Goal: Information Seeking & Learning: Learn about a topic

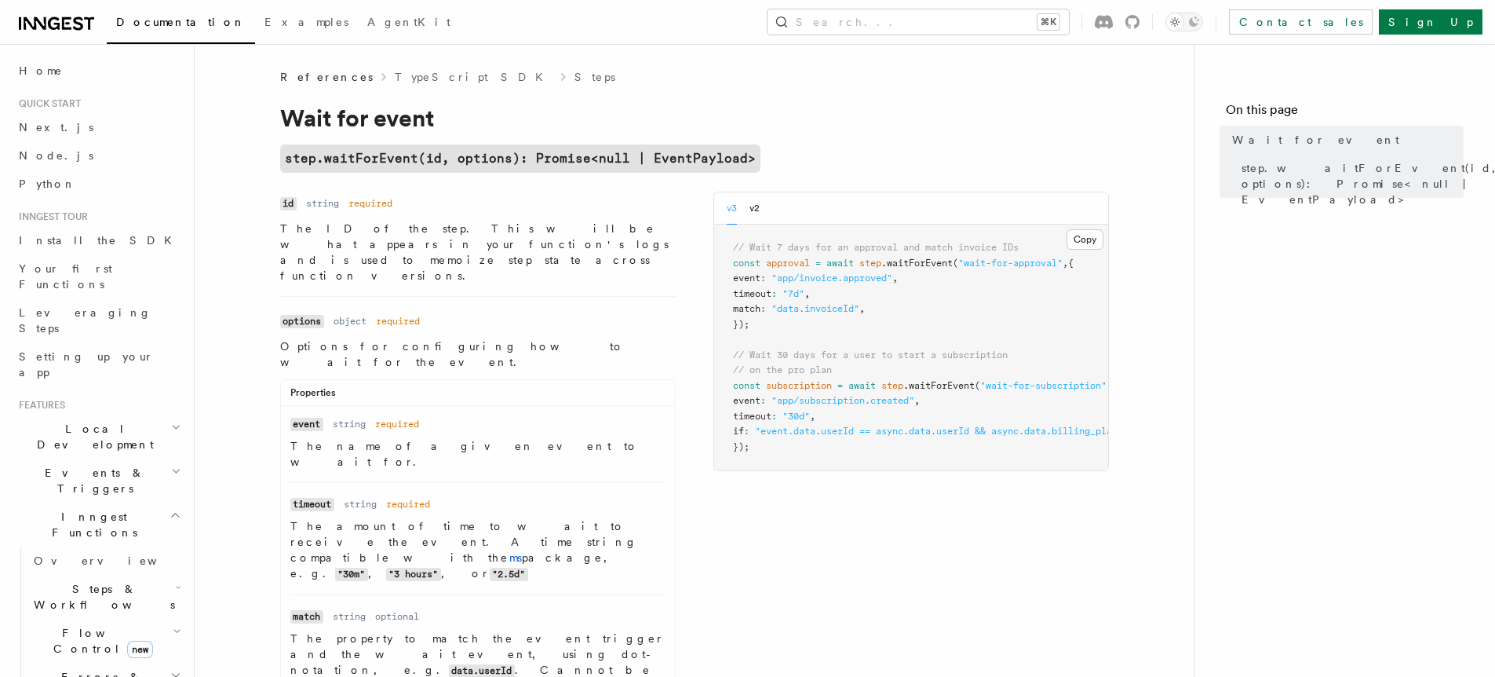
click at [82, 625] on span "Flow Control new" at bounding box center [99, 640] width 145 height 31
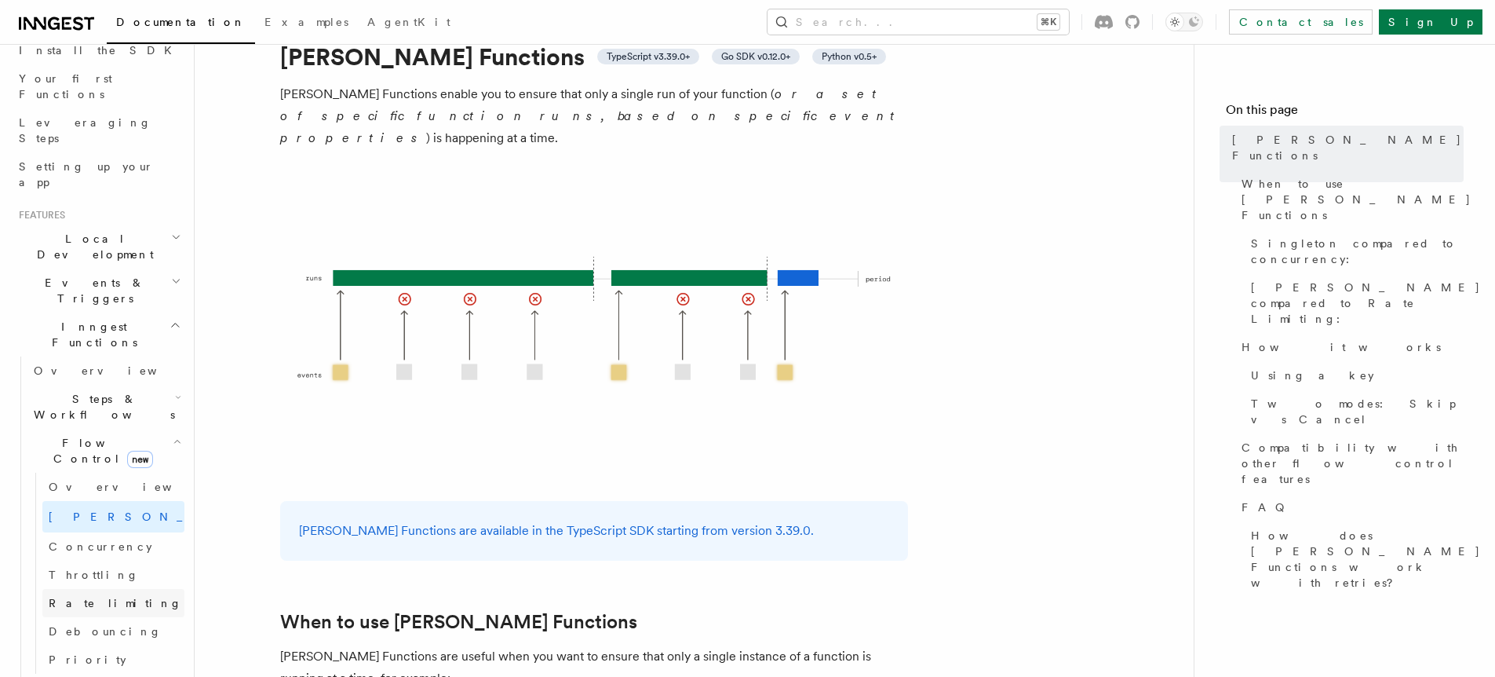
scroll to position [240, 0]
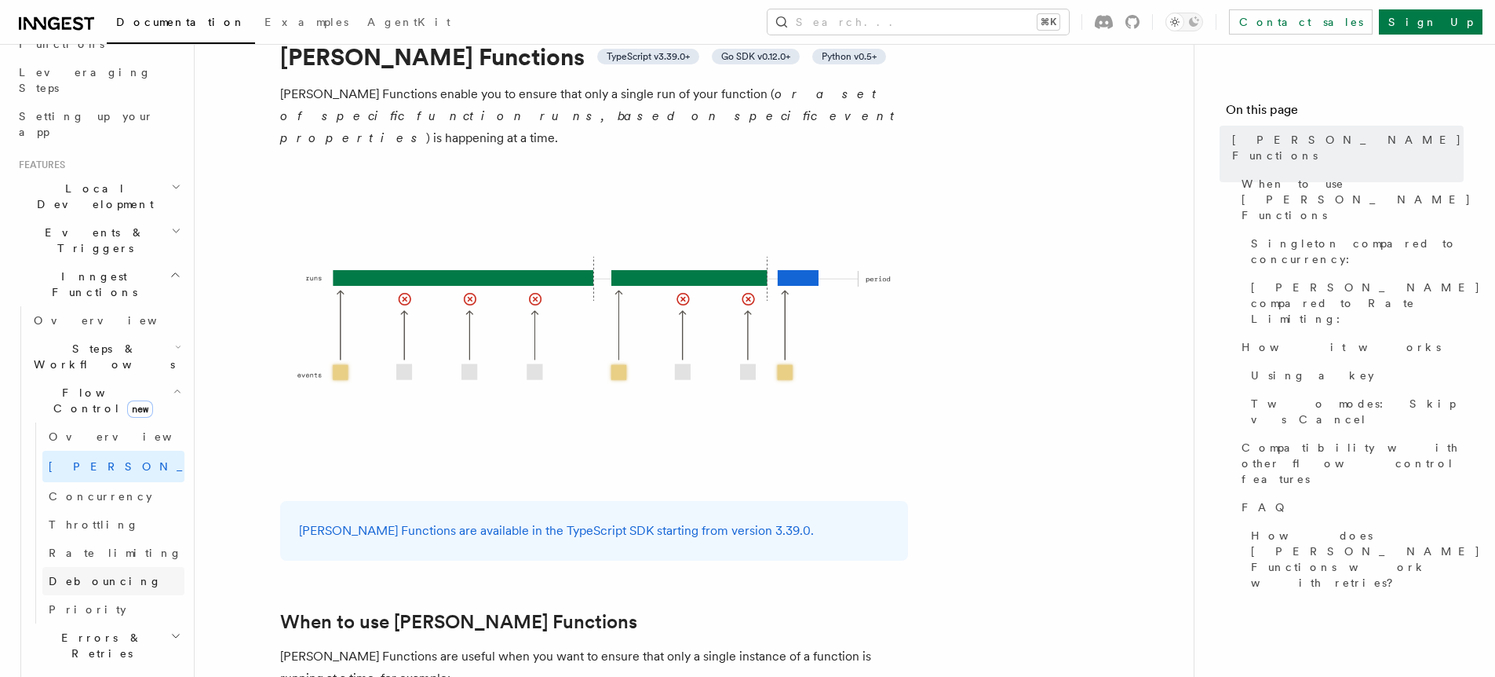
click at [84, 575] on span "Debouncing" at bounding box center [105, 581] width 113 height 13
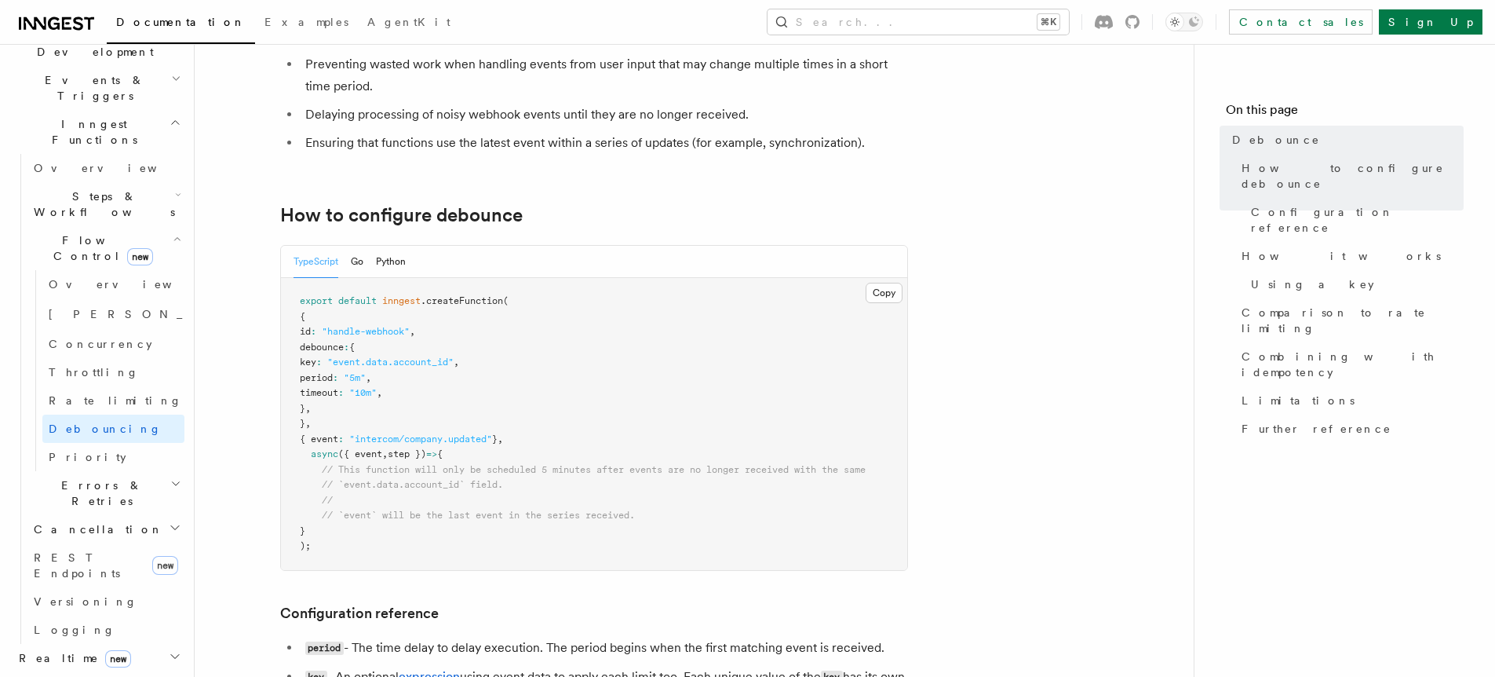
scroll to position [449, 0]
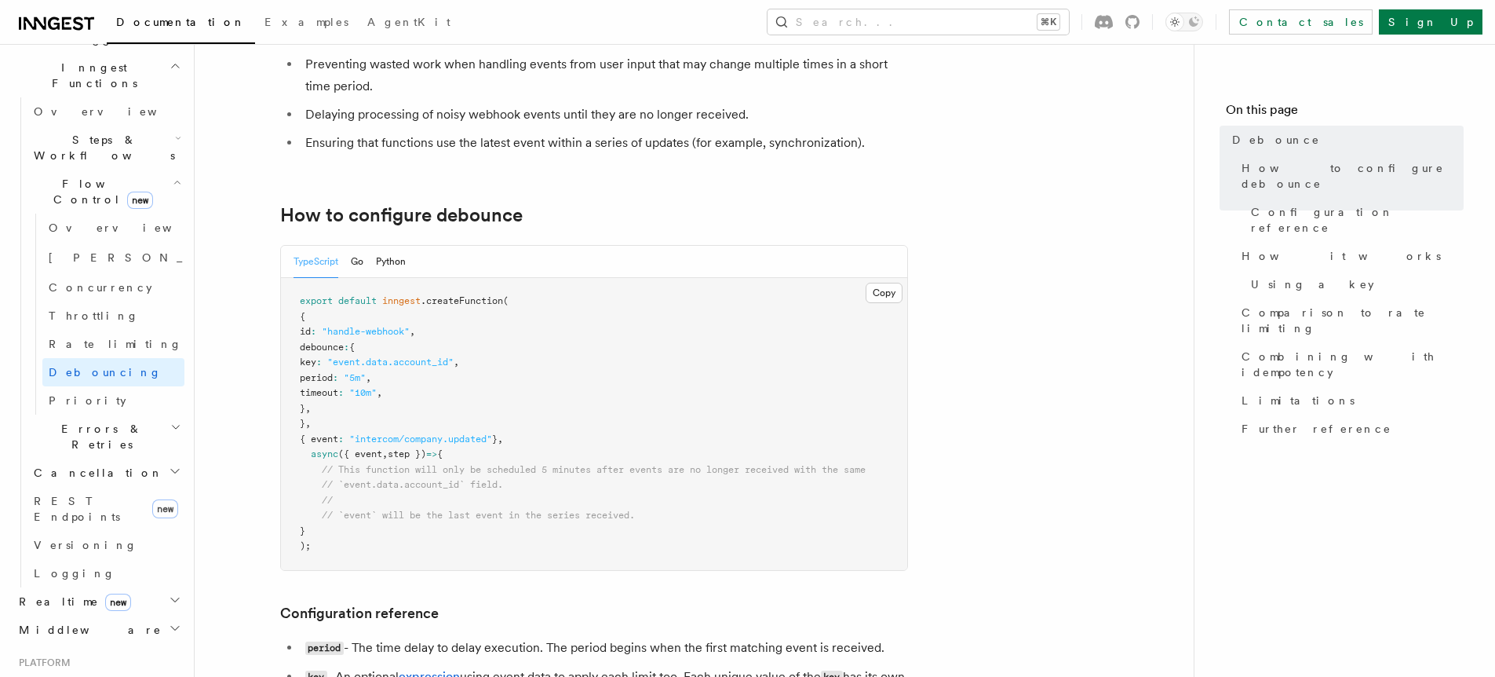
click at [156, 587] on h2 "Realtime new" at bounding box center [99, 601] width 172 height 28
click at [60, 623] on span "Overview" at bounding box center [115, 629] width 162 height 13
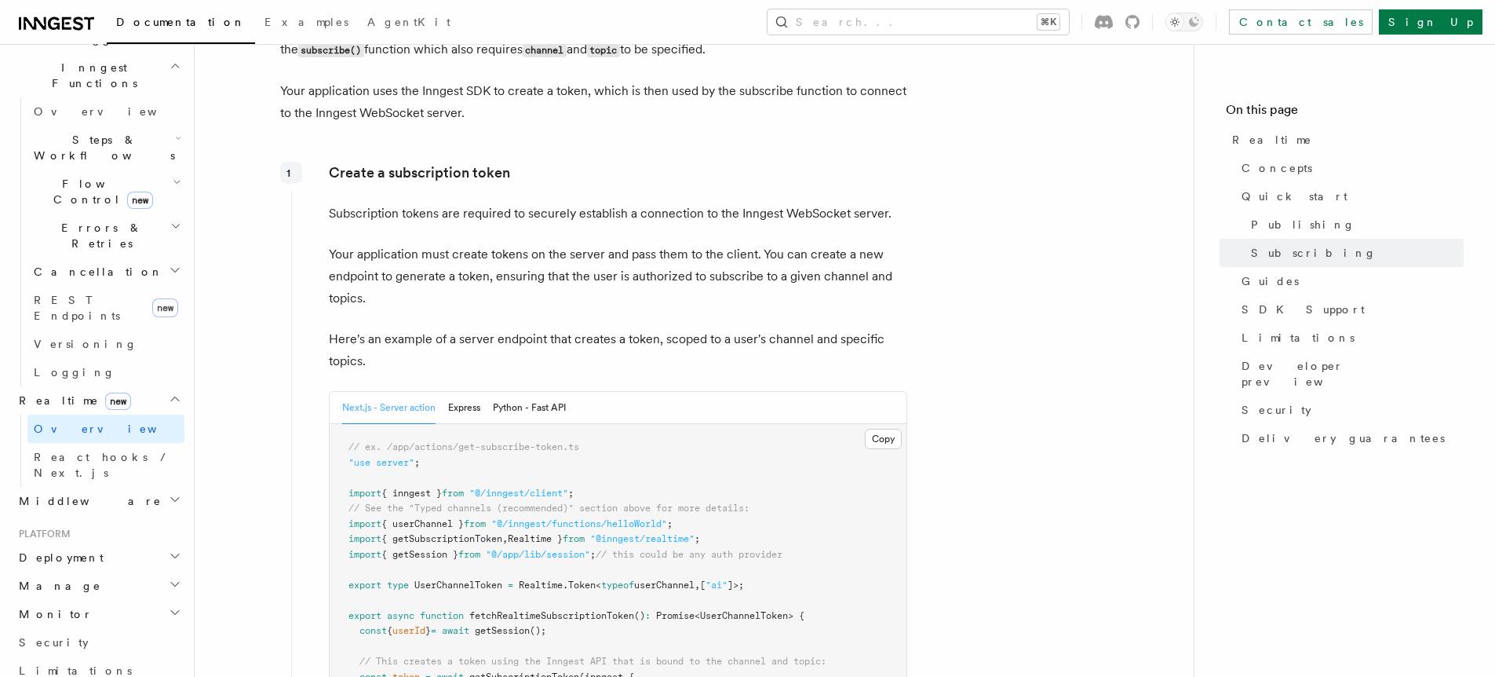
scroll to position [1965, 0]
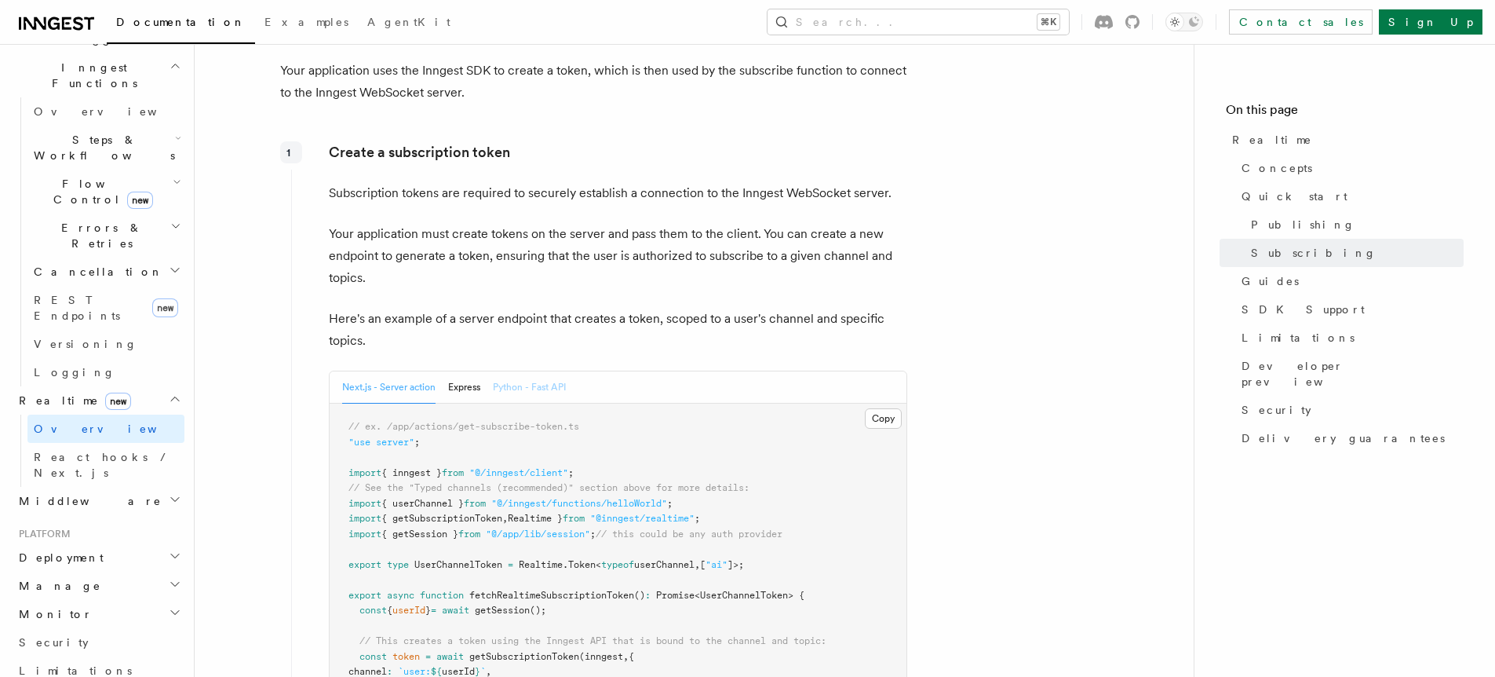
click at [509, 392] on button "Python - Fast API" at bounding box center [529, 387] width 73 height 32
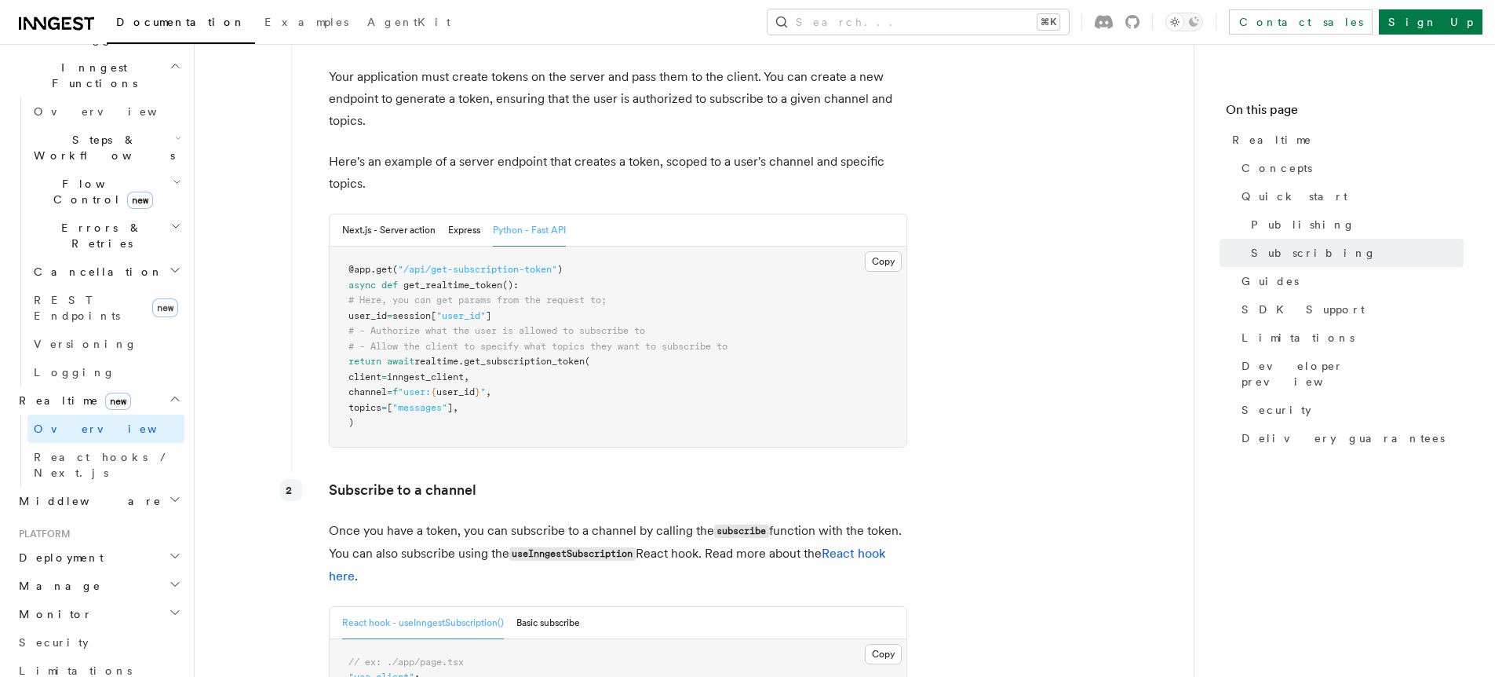
scroll to position [2133, 0]
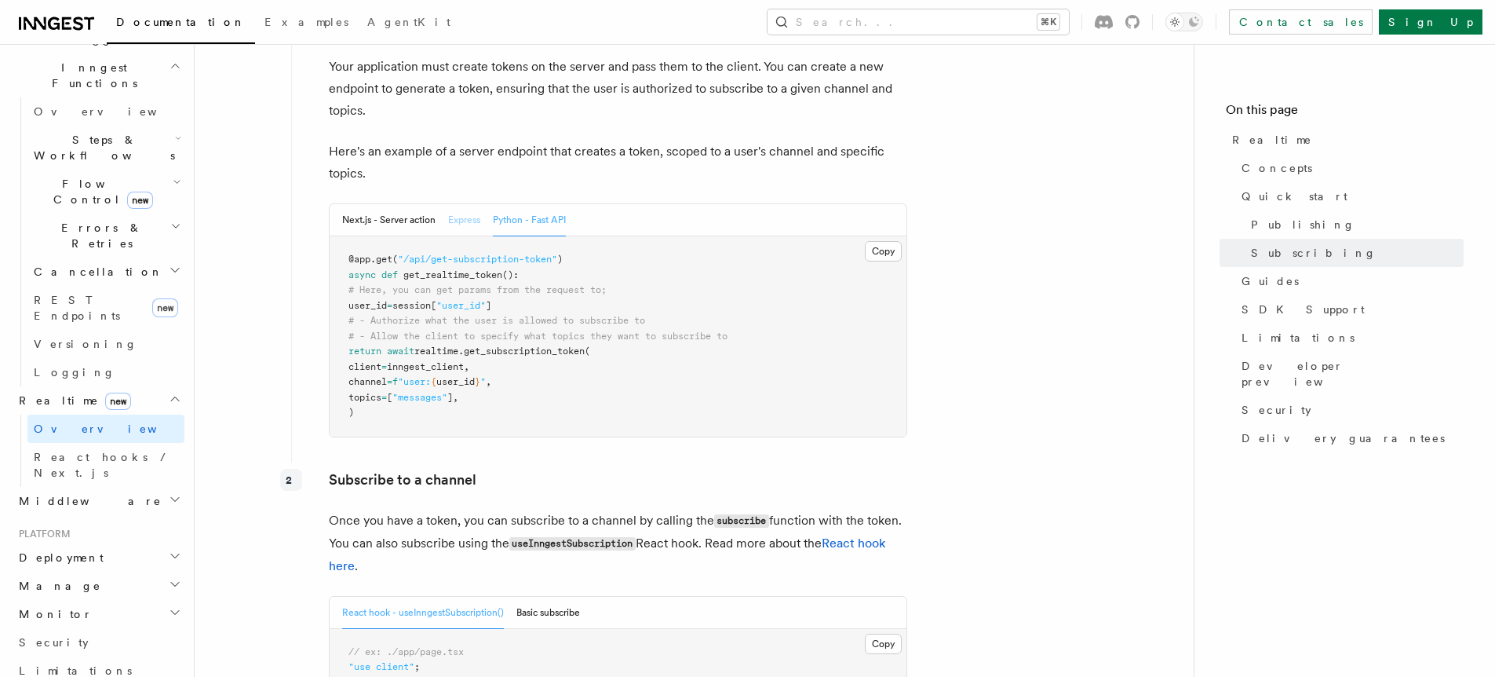
click at [460, 236] on button "Express" at bounding box center [464, 220] width 32 height 32
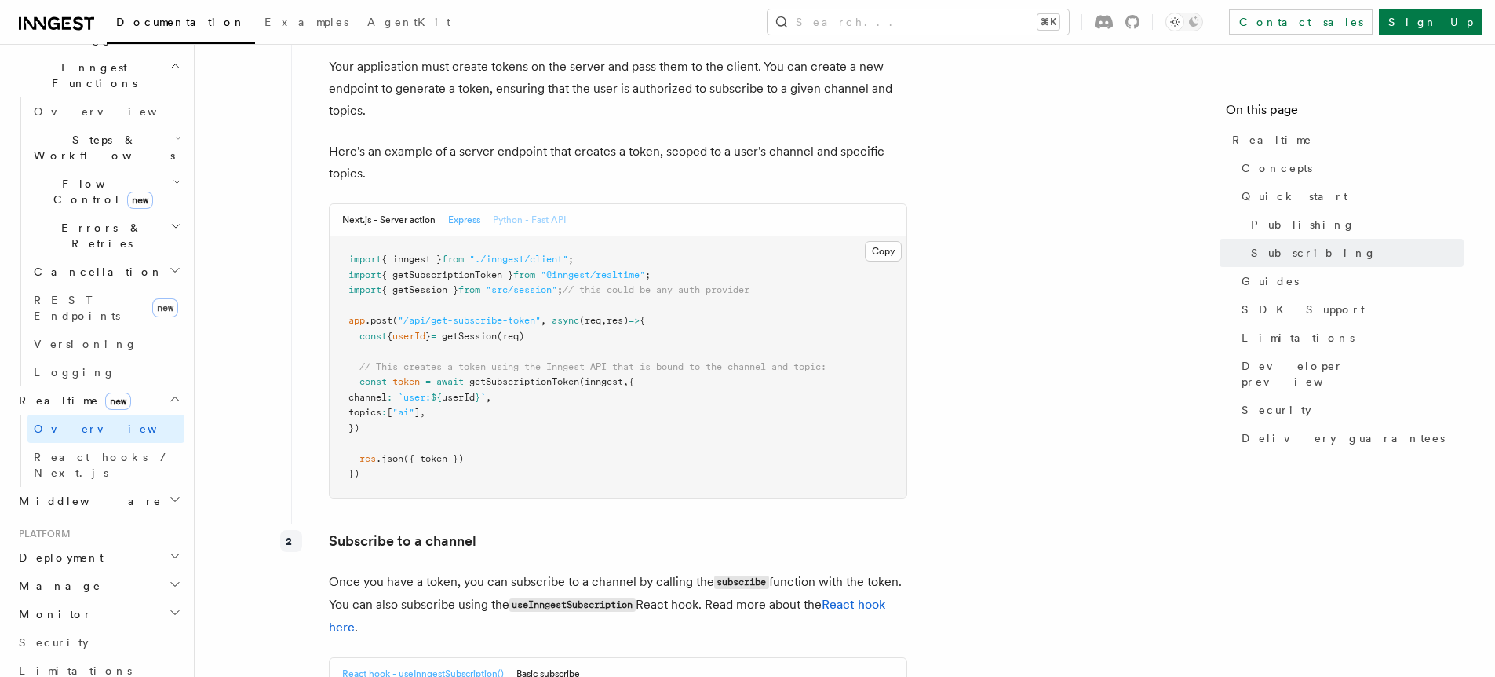
click at [531, 233] on button "Python - Fast API" at bounding box center [529, 220] width 73 height 32
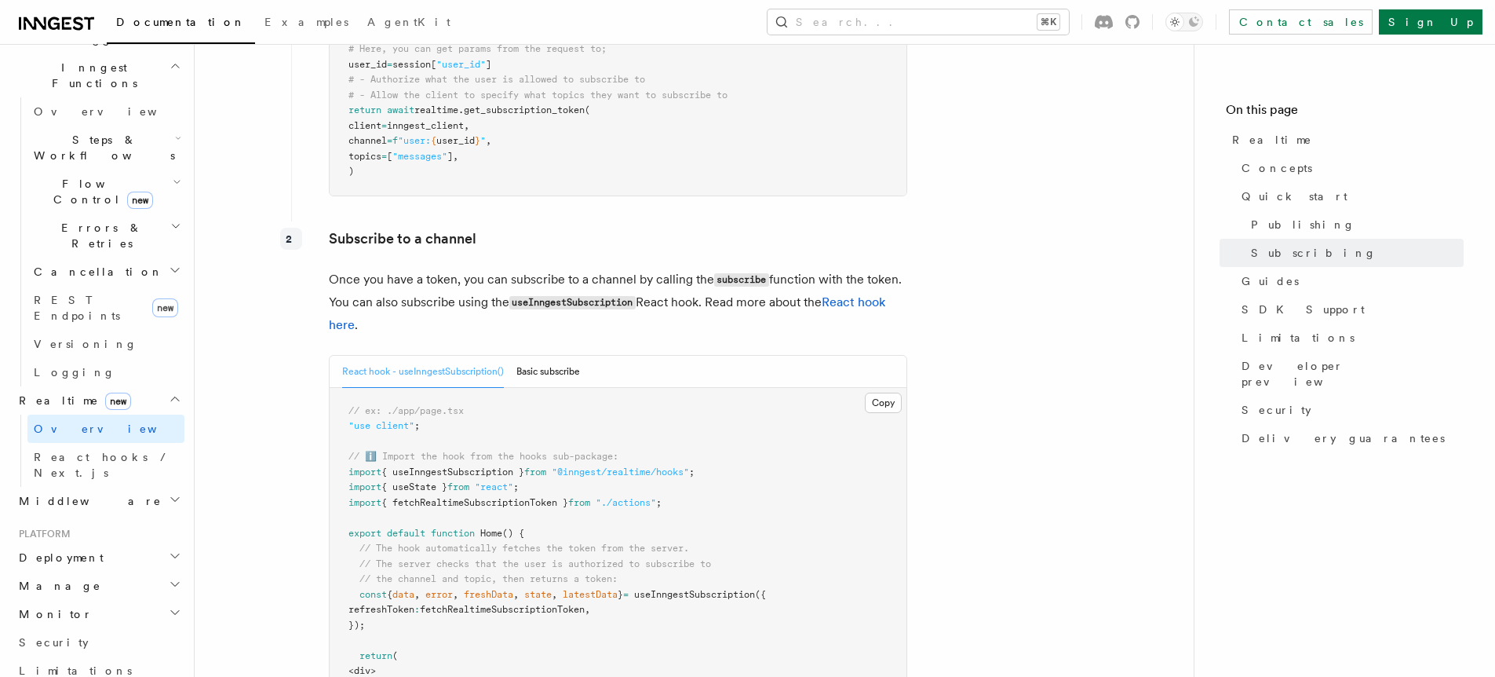
scroll to position [2513, 0]
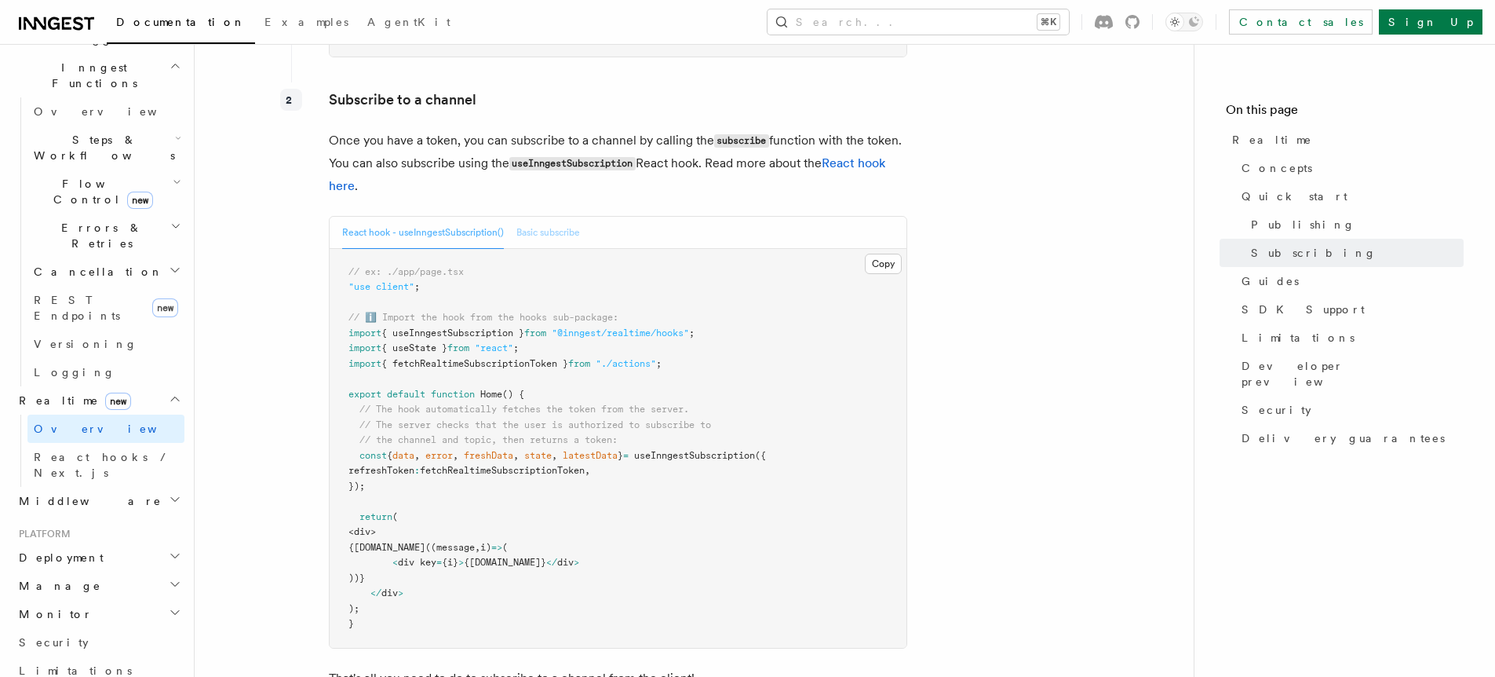
click at [556, 249] on button "Basic subscribe" at bounding box center [548, 233] width 64 height 32
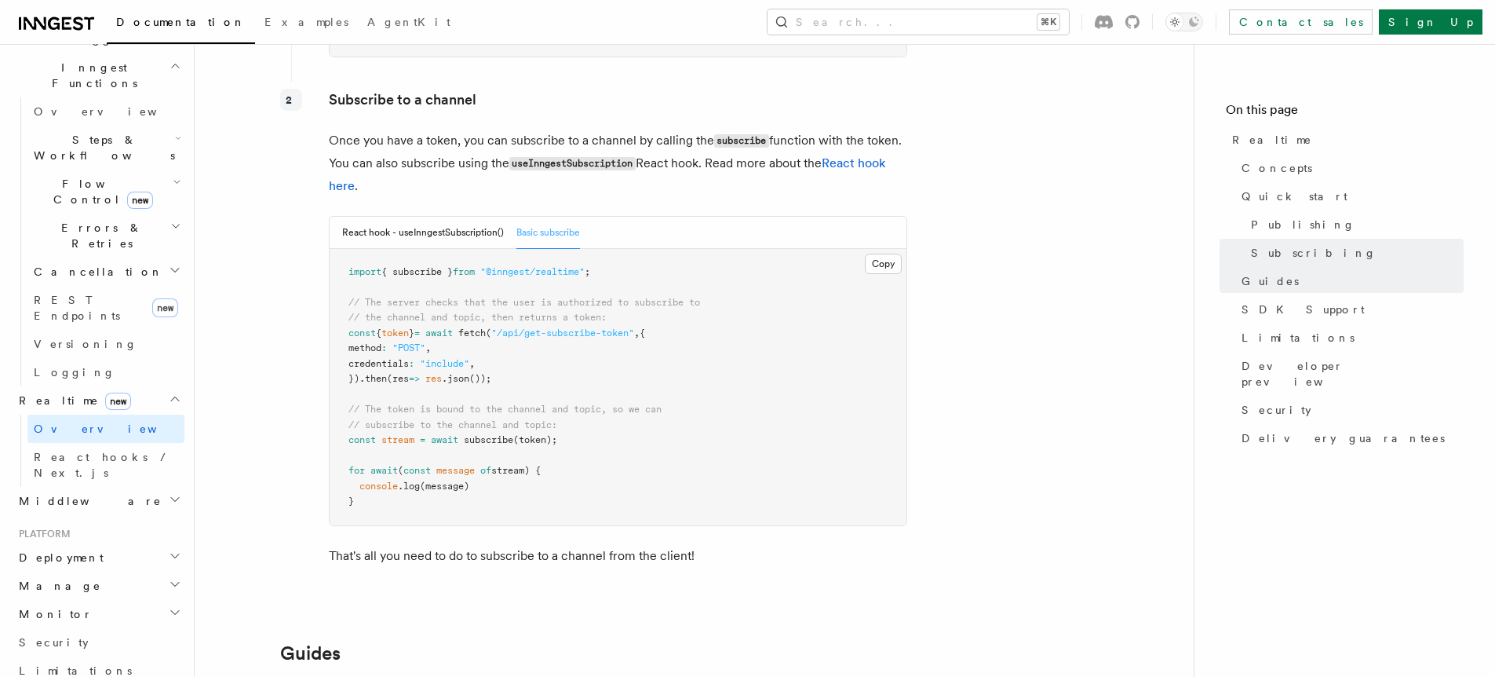
click at [555, 243] on button "Basic subscribe" at bounding box center [548, 233] width 64 height 32
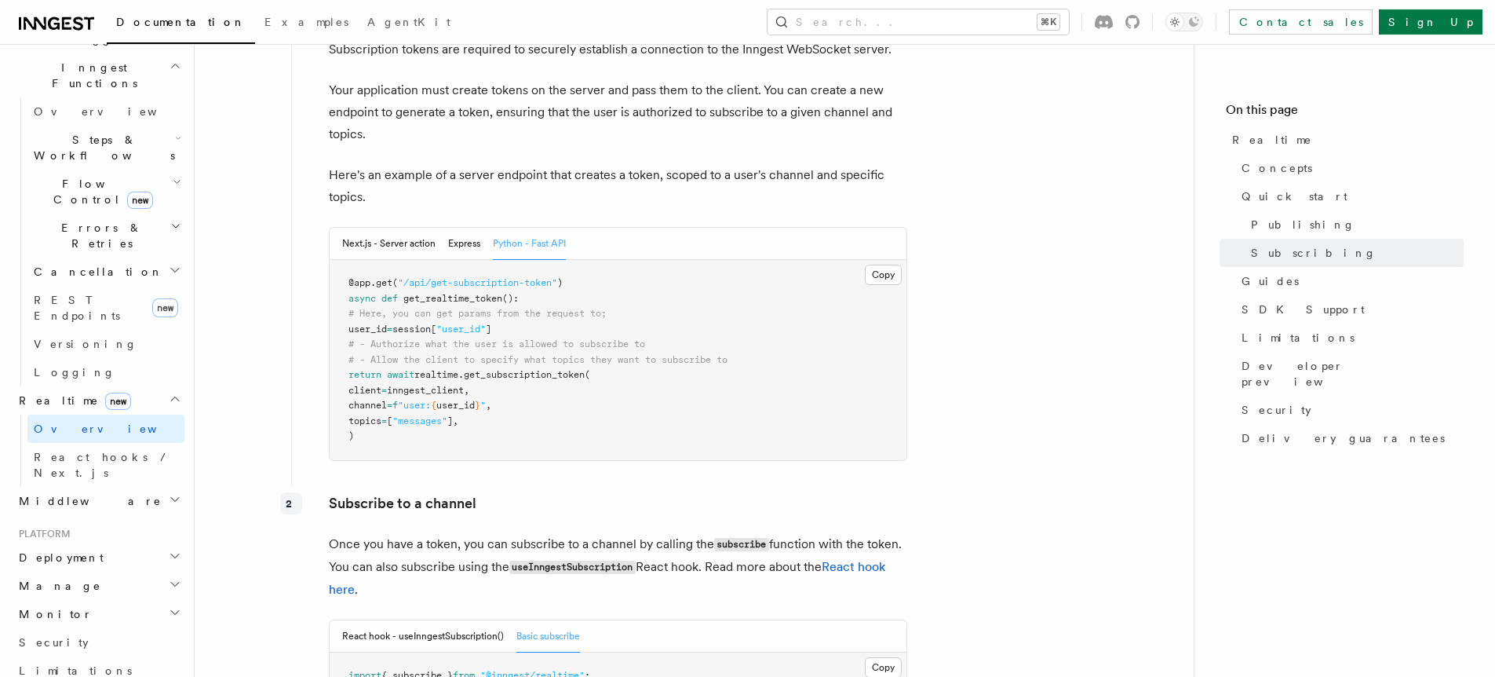
scroll to position [2327, 0]
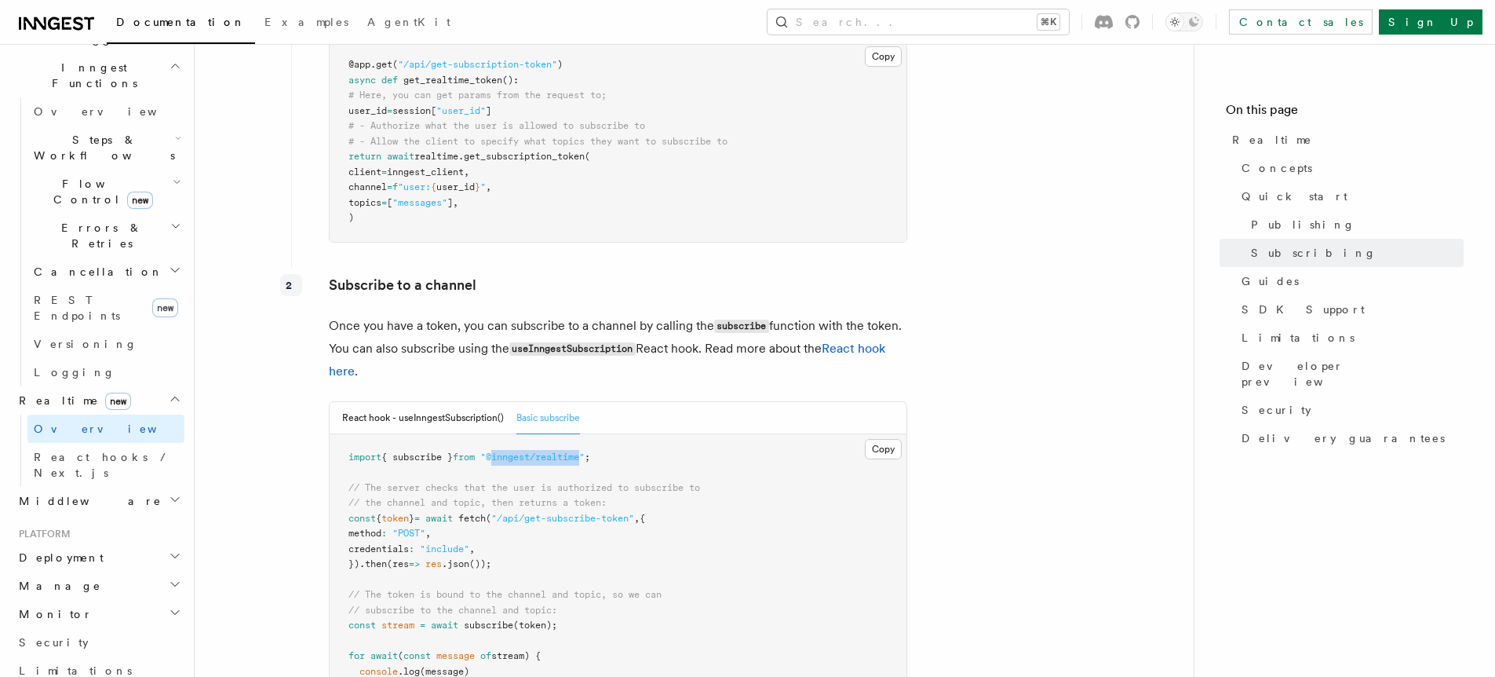
drag, startPoint x: 593, startPoint y: 465, endPoint x: 507, endPoint y: 465, distance: 85.6
click at [507, 462] on span ""@inngest/realtime"" at bounding box center [532, 456] width 104 height 11
copy span "inngest/realtime"
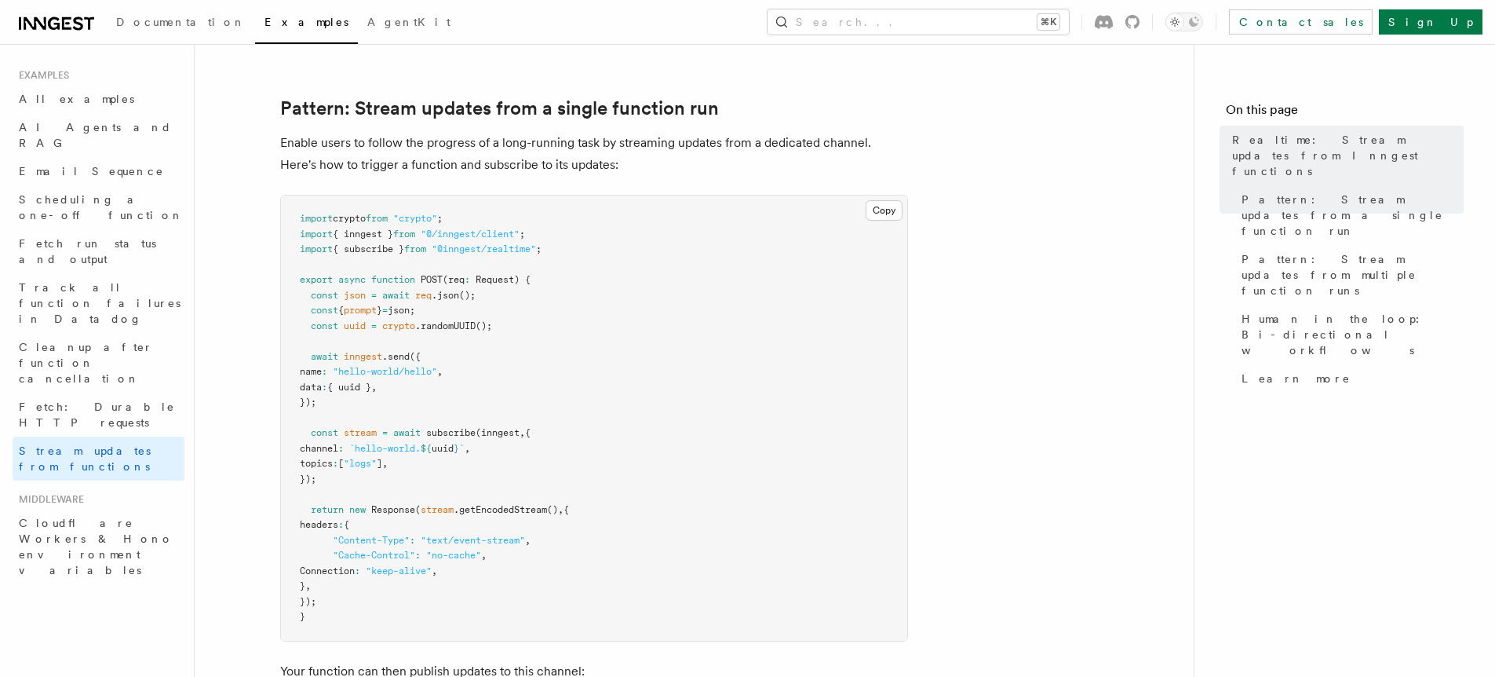
scroll to position [264, 0]
